Goal: Information Seeking & Learning: Learn about a topic

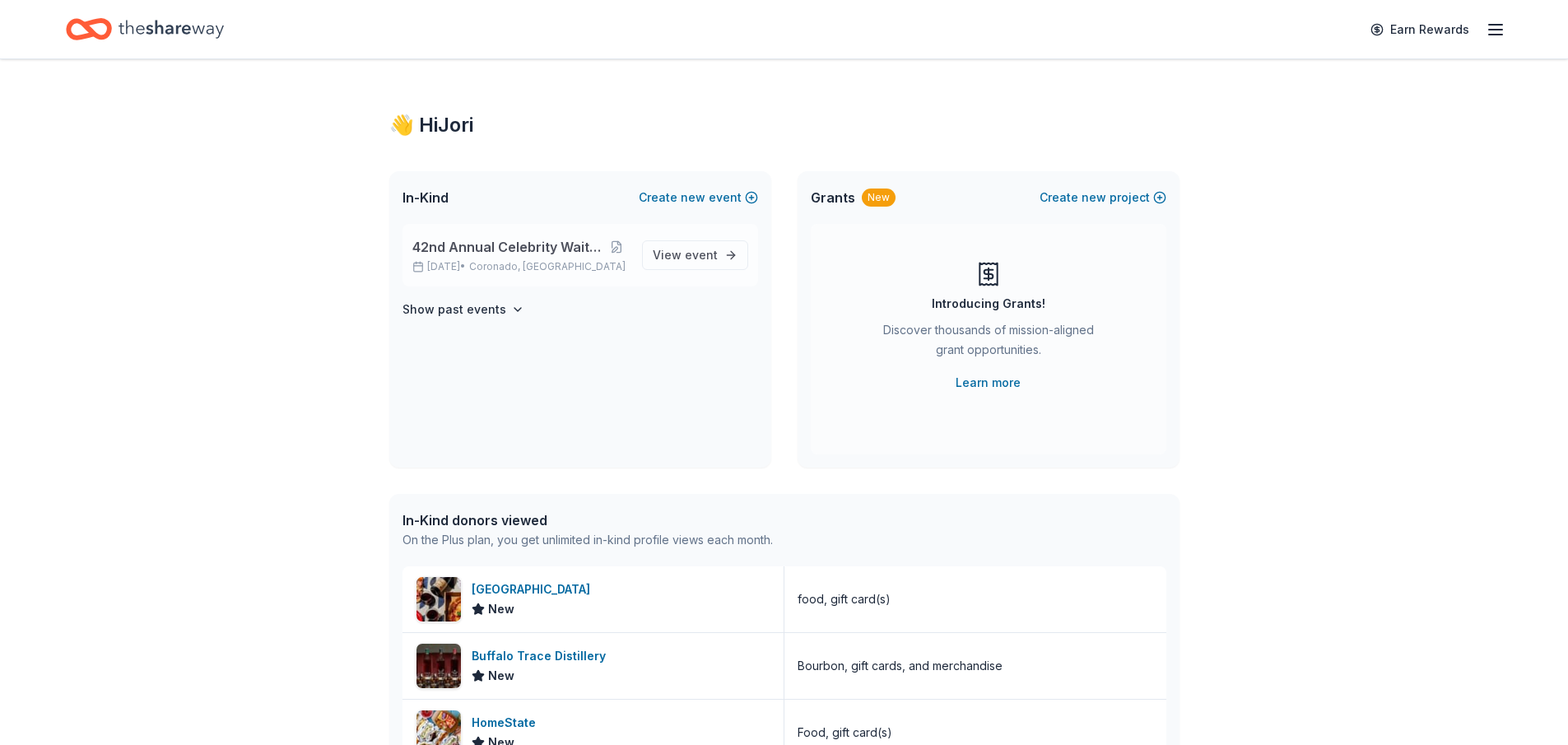
click at [557, 246] on span "42nd Annual Celebrity Waiters Luncheon" at bounding box center [508, 246] width 193 height 19
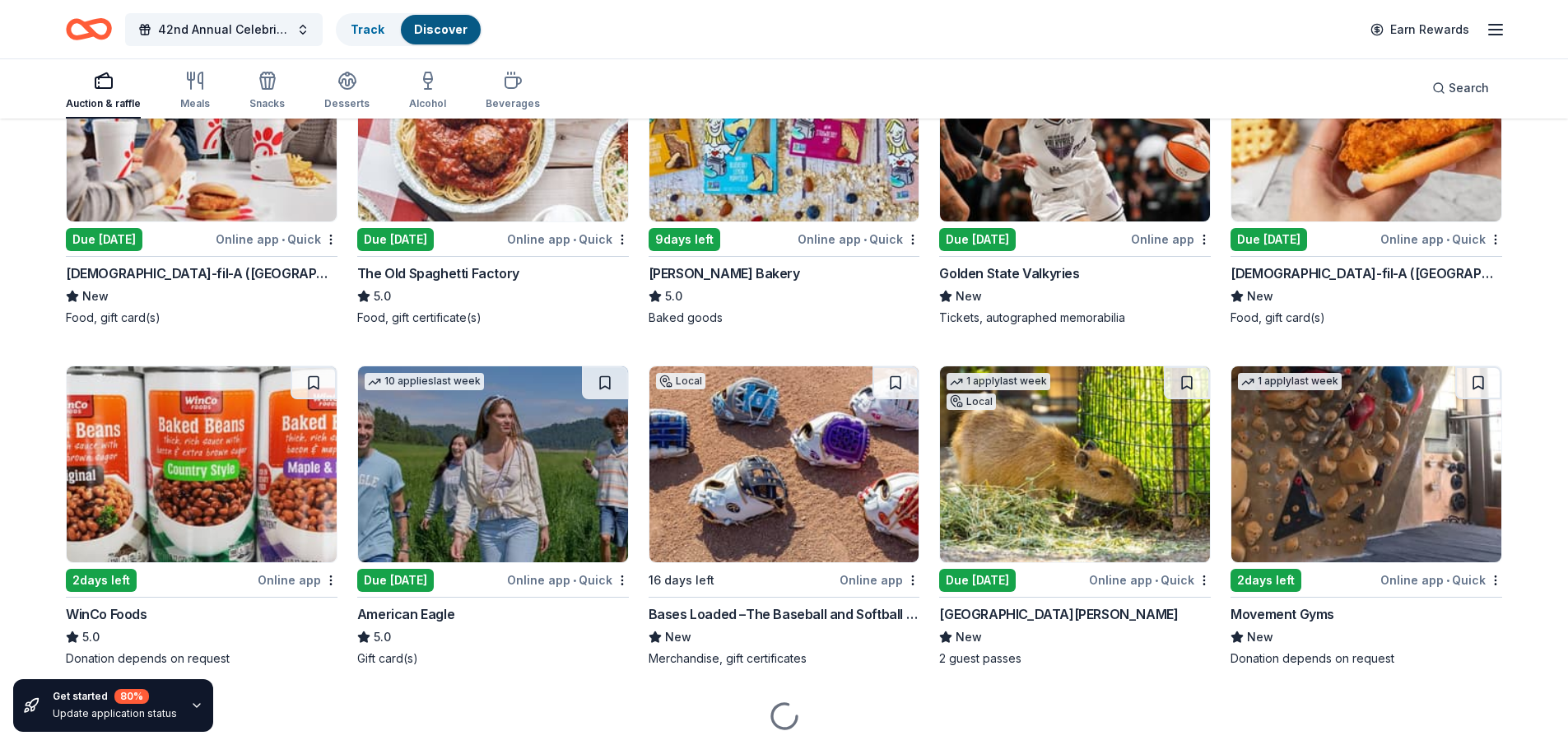
scroll to position [1645, 0]
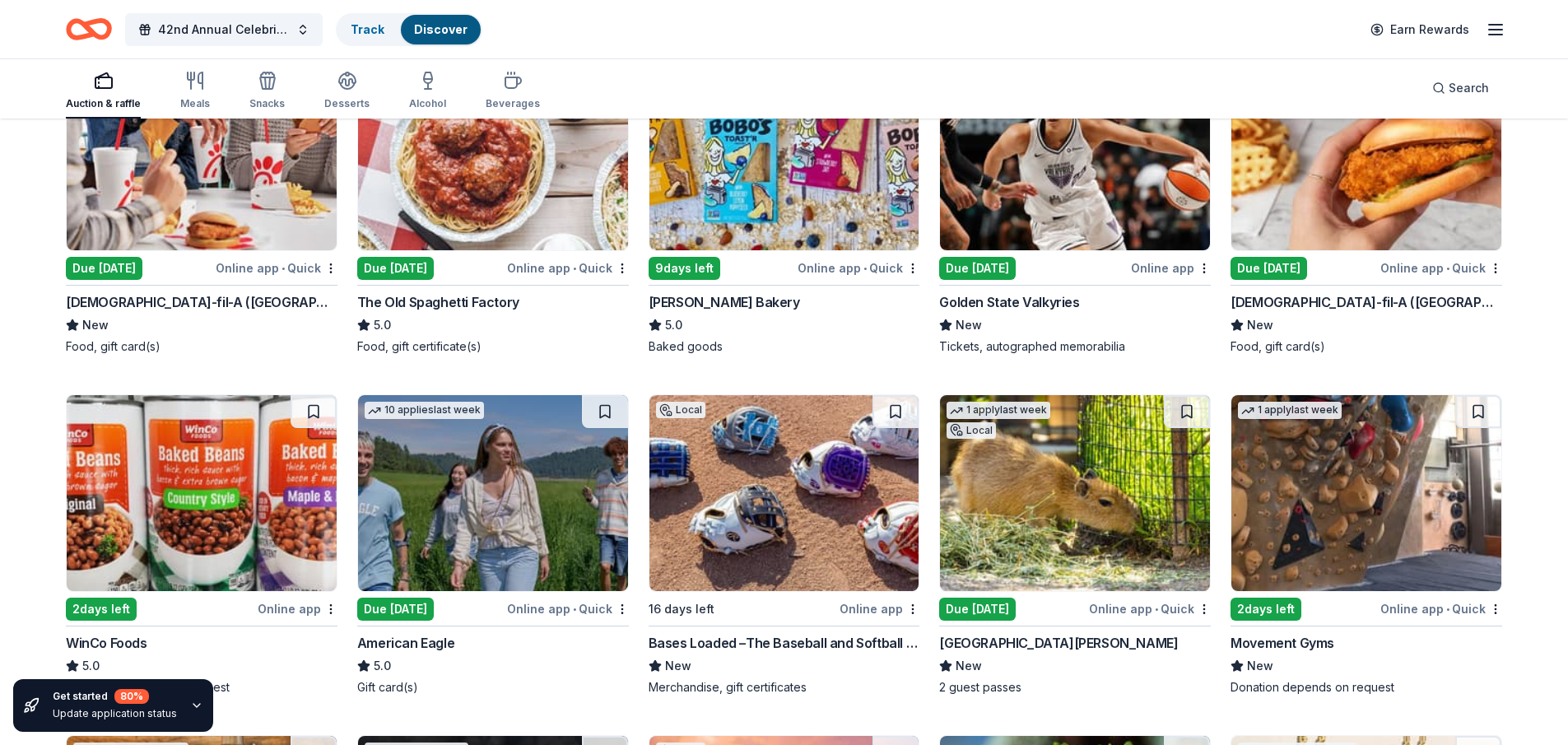
click at [1331, 499] on img at bounding box center [1365, 493] width 270 height 196
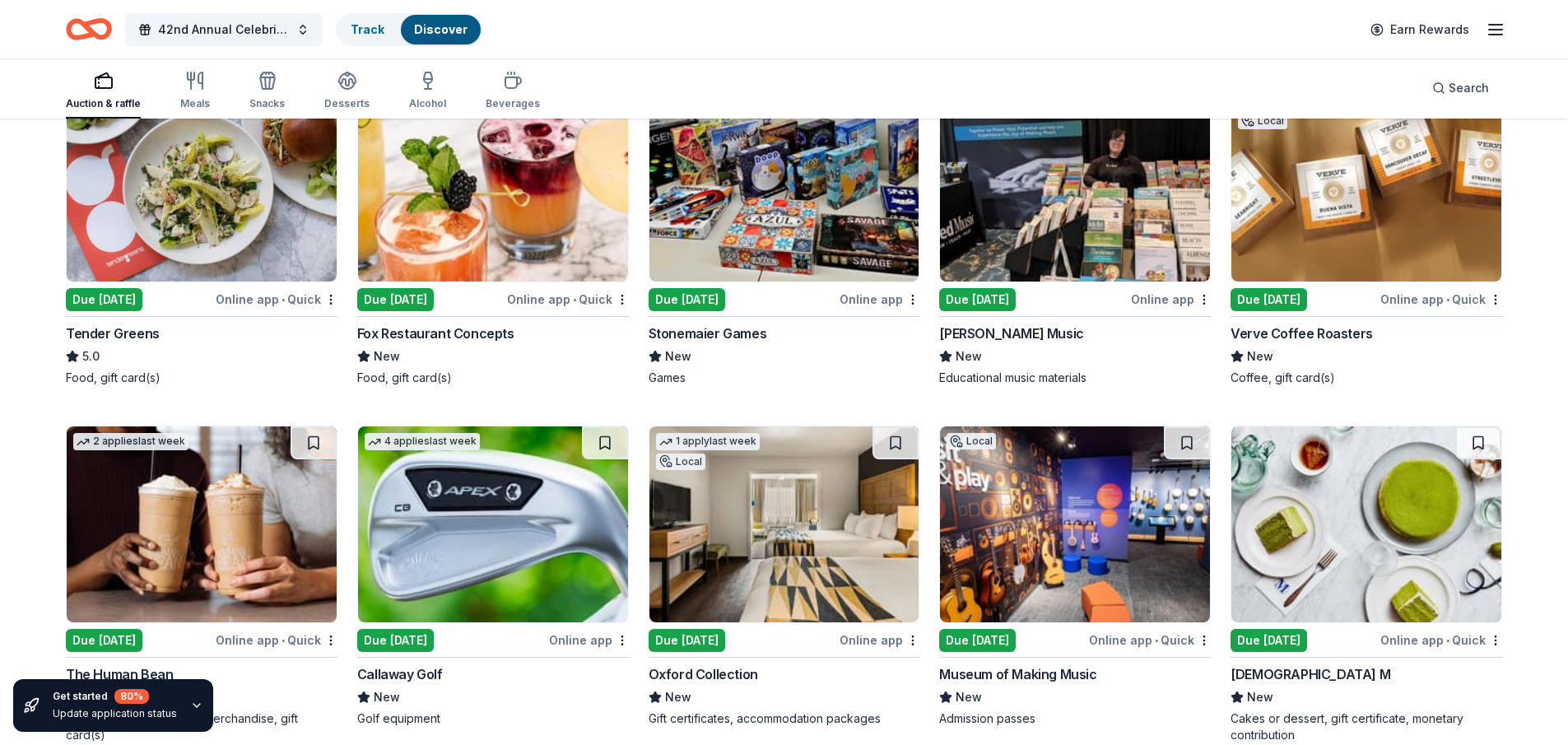
scroll to position [4551, 0]
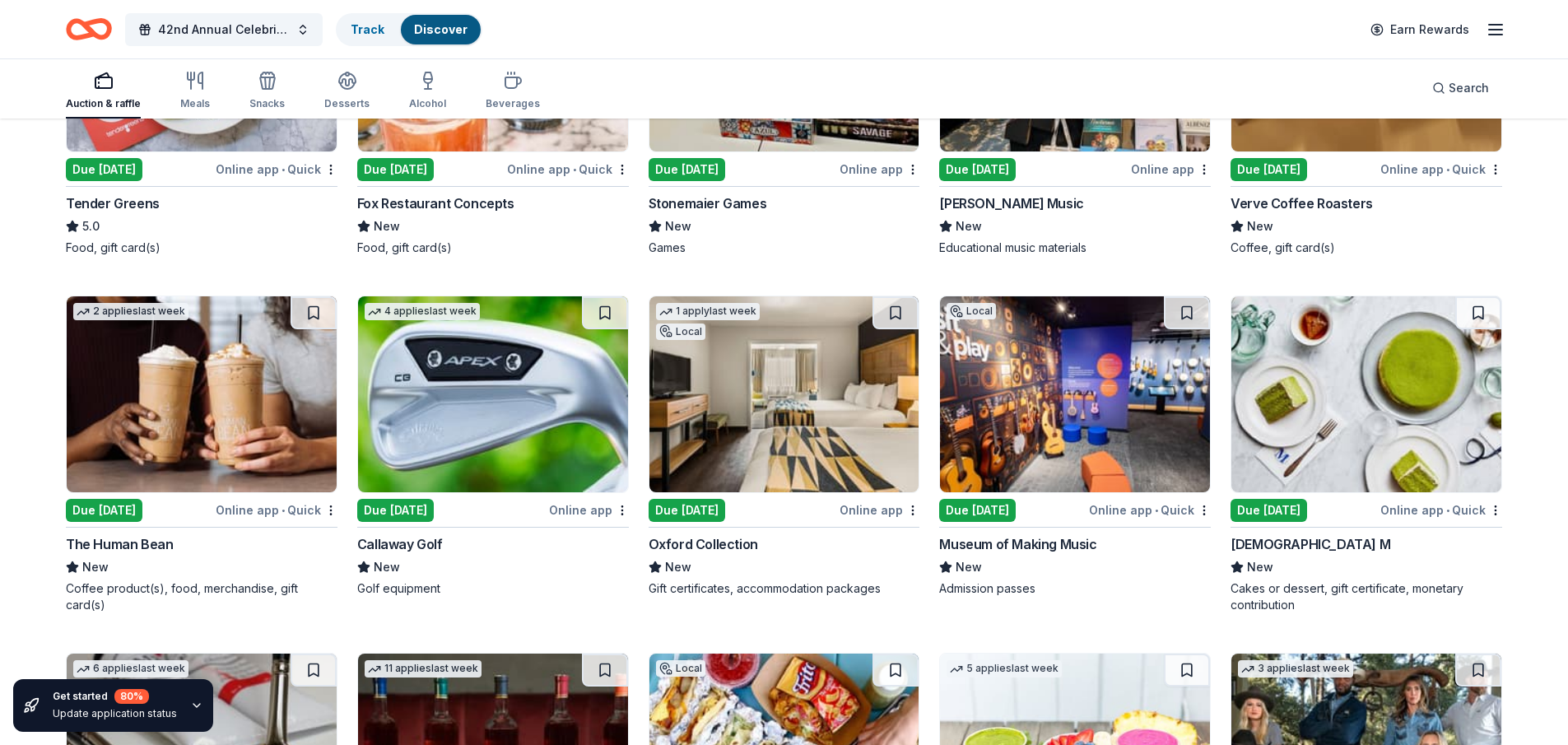
drag, startPoint x: 785, startPoint y: 463, endPoint x: 665, endPoint y: 19, distance: 459.9
click at [665, 19] on div "42nd Annual Celebrity Waiters Luncheon Track Discover Earn Rewards" at bounding box center [784, 29] width 1436 height 39
drag, startPoint x: 665, startPoint y: 19, endPoint x: 1129, endPoint y: 9, distance: 464.1
click at [1129, 9] on div "42nd Annual Celebrity Waiters Luncheon Track Discover Earn Rewards" at bounding box center [784, 29] width 1568 height 58
